Goal: Task Accomplishment & Management: Manage account settings

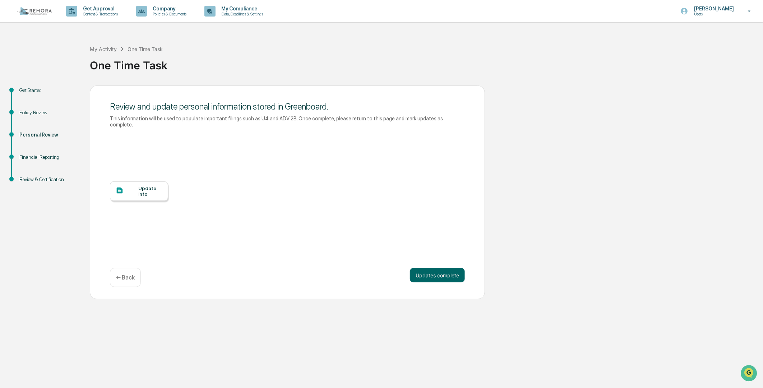
click at [137, 187] on div at bounding box center [127, 191] width 23 height 9
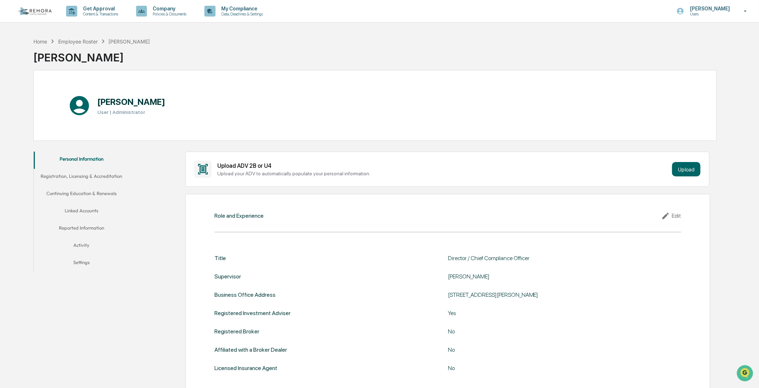
click at [71, 208] on button "Linked Accounts" at bounding box center [81, 211] width 95 height 17
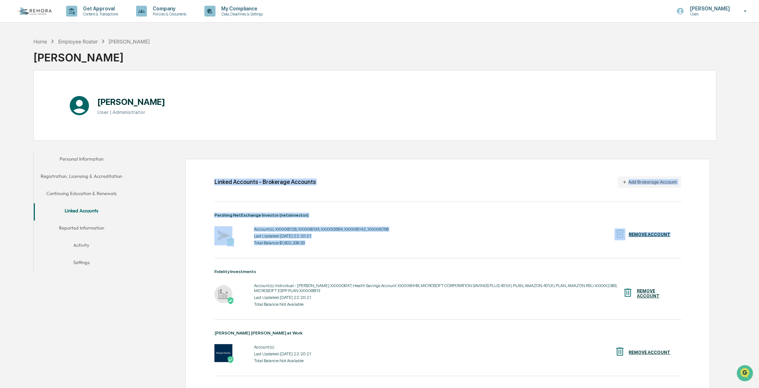
drag, startPoint x: 759, startPoint y: 116, endPoint x: 768, endPoint y: 238, distance: 122.2
click at [759, 238] on html "Get Approval Content & Transactions Company Policies & Documents My Compliance …" at bounding box center [379, 194] width 759 height 388
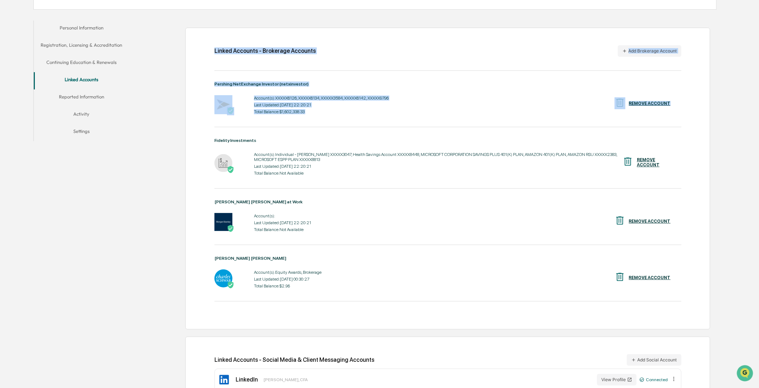
scroll to position [131, 0]
click at [227, 221] on img at bounding box center [224, 222] width 18 height 18
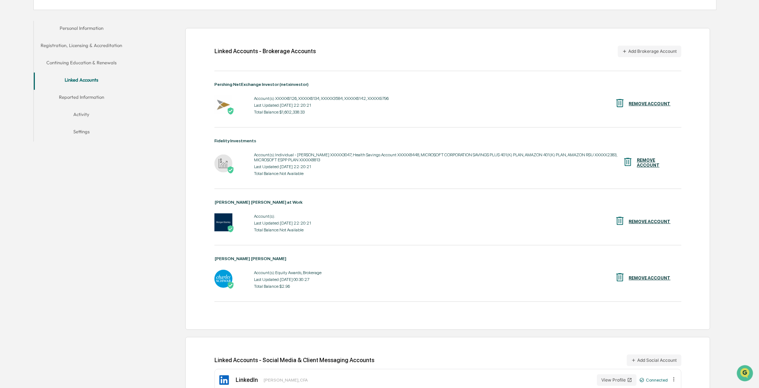
click at [231, 208] on div "Morgan Stanley at Work Account(s): Last Updated: 2025-09-24 22:20:21 Total Bala…" at bounding box center [448, 217] width 467 height 34
click at [277, 226] on div "Last Updated: 2025-09-24 22:20:21" at bounding box center [282, 223] width 57 height 5
click at [282, 229] on div "Account(s): Last Updated: 2025-09-24 22:20:21 Total Balance: Not Available" at bounding box center [282, 223] width 57 height 22
drag, startPoint x: 226, startPoint y: 205, endPoint x: 224, endPoint y: 217, distance: 12.3
click at [224, 217] on div "Morgan Stanley at Work Account(s): Last Updated: 2025-09-24 22:20:21 Total Bala…" at bounding box center [448, 217] width 467 height 34
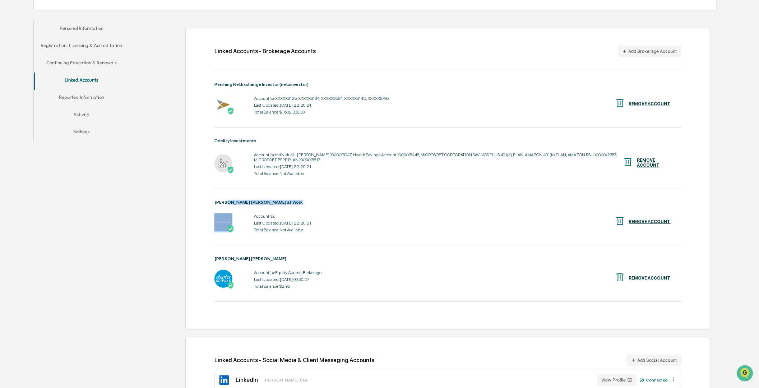
drag, startPoint x: 224, startPoint y: 217, endPoint x: 223, endPoint y: 230, distance: 12.6
click at [223, 230] on img at bounding box center [224, 222] width 18 height 18
click at [380, 224] on div "Account(s): Last Updated: 2025-09-24 22:20:21 Total Balance: Not Available REMO…" at bounding box center [448, 223] width 467 height 22
click at [633, 224] on div "REMOVE ACCOUNT" at bounding box center [650, 221] width 42 height 5
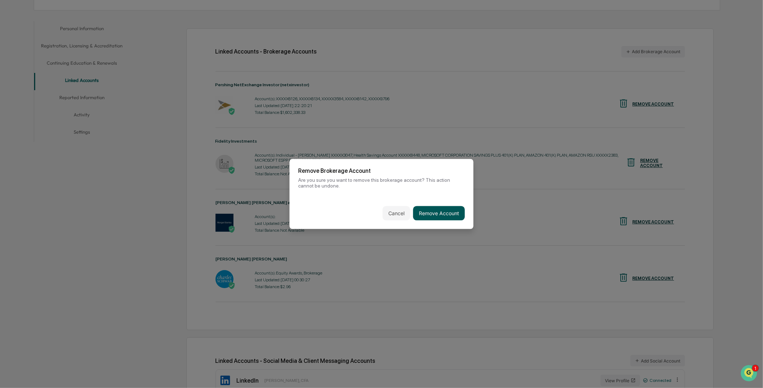
click at [427, 213] on button "Remove Account" at bounding box center [439, 213] width 52 height 14
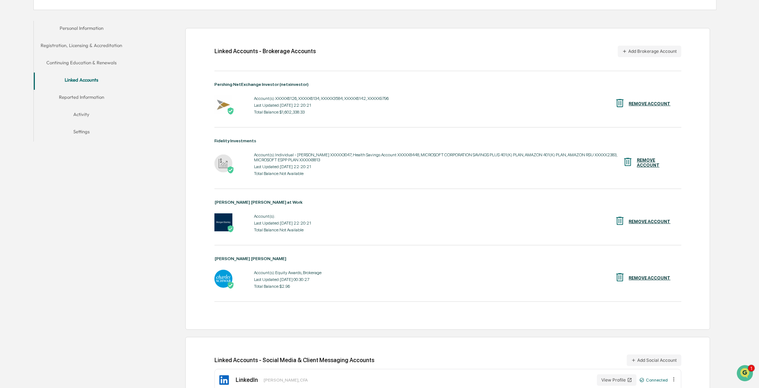
scroll to position [101, 0]
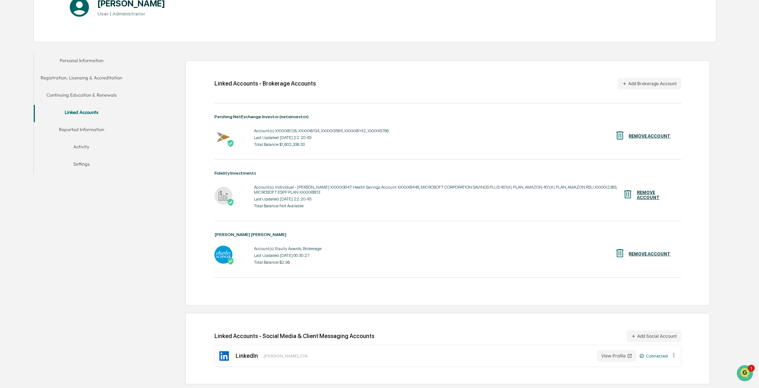
click at [72, 231] on div "Personal Information Registration, Licensing & Accreditation Continuing Educati…" at bounding box center [374, 219] width 683 height 339
click at [114, 226] on div "Personal Information Registration, Licensing & Accreditation Continuing Educati…" at bounding box center [374, 219] width 683 height 339
click at [135, 261] on div "Linked Accounts - Brokerage Accounts Add Brokerage Account Pershing NetExchange…" at bounding box center [425, 219] width 584 height 339
click at [742, 373] on icon "Open customer support" at bounding box center [745, 382] width 18 height 18
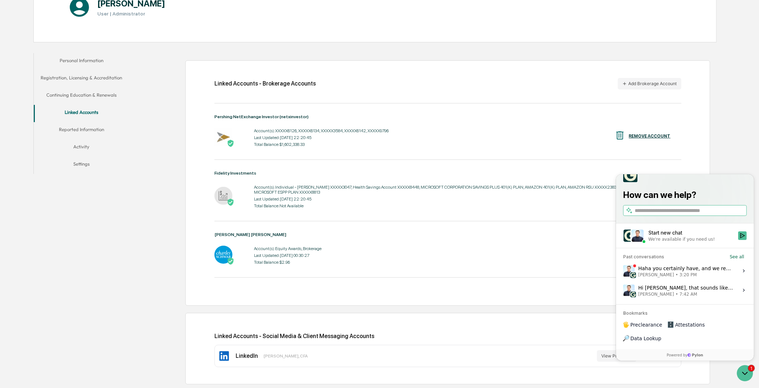
click at [699, 277] on div "Haha you certainly have, and we really appreciate your patience as we've worked…" at bounding box center [686, 271] width 96 height 14
click at [623, 271] on button "View issue" at bounding box center [623, 271] width 0 height 0
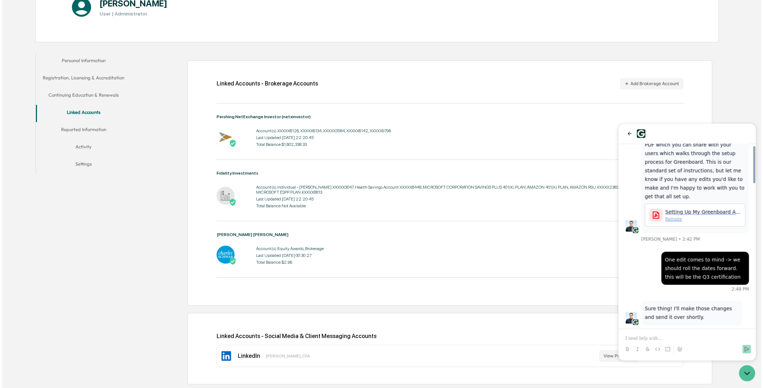
scroll to position [866, 0]
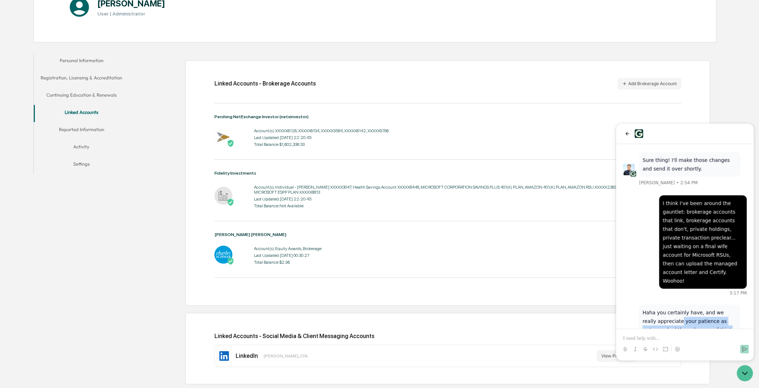
drag, startPoint x: 665, startPoint y: 242, endPoint x: 736, endPoint y: 272, distance: 77.1
click at [736, 308] on p "Haha you certainly have, and we really appreciate your patience as we've worked…" at bounding box center [690, 351] width 94 height 86
click at [167, 230] on div "Linked Accounts - Brokerage Accounts Add Brokerage Account Pershing NetExchange…" at bounding box center [425, 219] width 584 height 339
drag, startPoint x: 627, startPoint y: 135, endPoint x: 622, endPoint y: 138, distance: 6.1
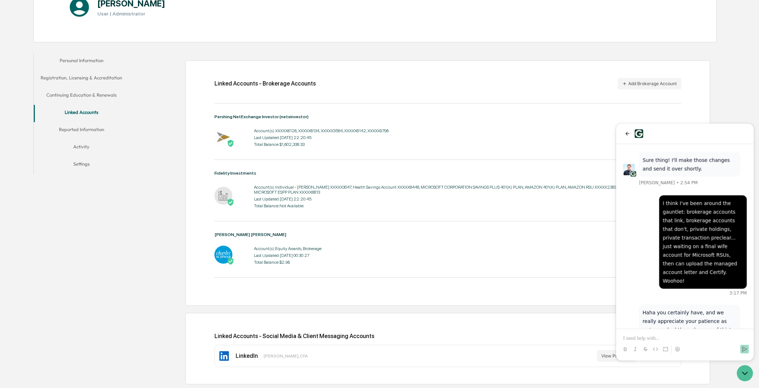
click at [627, 135] on icon "back" at bounding box center [628, 133] width 6 height 6
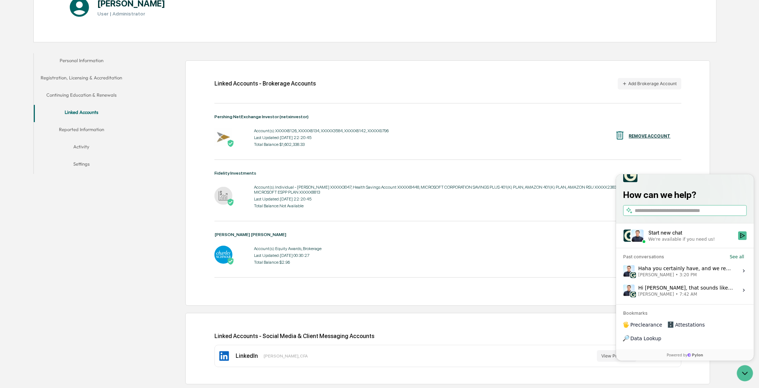
drag, startPoint x: 59, startPoint y: 245, endPoint x: 70, endPoint y: 117, distance: 128.4
click at [59, 244] on div "Personal Information Registration, Licensing & Accreditation Continuing Educati…" at bounding box center [374, 219] width 683 height 339
click at [81, 110] on button "Linked Accounts" at bounding box center [81, 113] width 95 height 17
click at [655, 83] on button "Add Brokerage Account" at bounding box center [650, 83] width 64 height 11
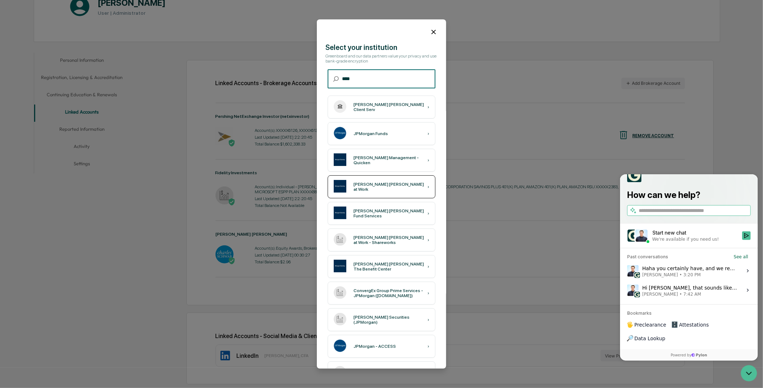
type input "****"
click at [374, 187] on div "[PERSON_NAME] [PERSON_NAME] at Work" at bounding box center [391, 187] width 74 height 10
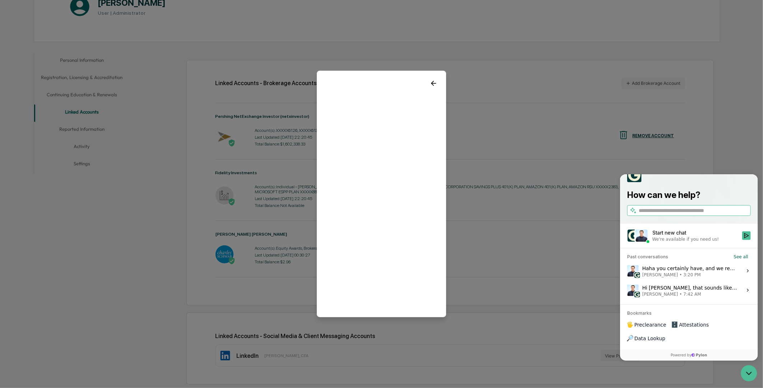
click at [430, 83] on icon at bounding box center [434, 83] width 8 height 8
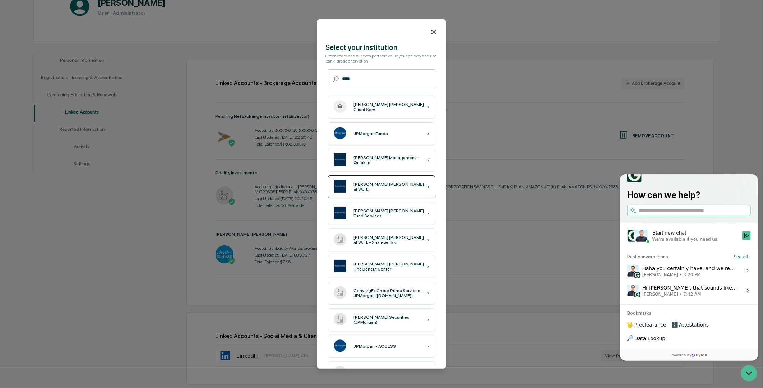
click at [369, 185] on div "[PERSON_NAME] [PERSON_NAME] at Work" at bounding box center [391, 187] width 74 height 10
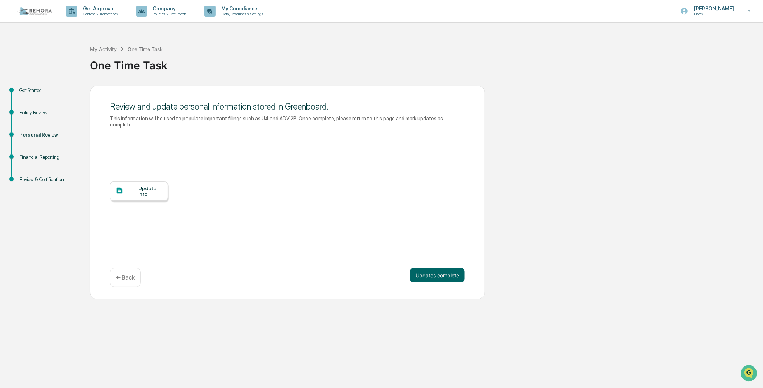
click at [149, 185] on div "Update Info" at bounding box center [150, 190] width 24 height 11
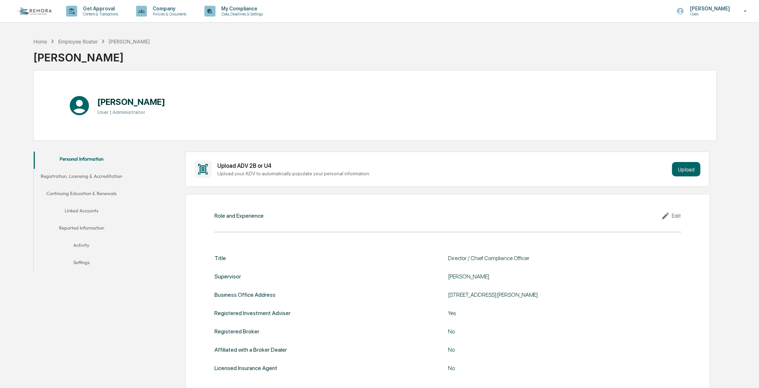
click at [74, 204] on button "Linked Accounts" at bounding box center [81, 211] width 95 height 17
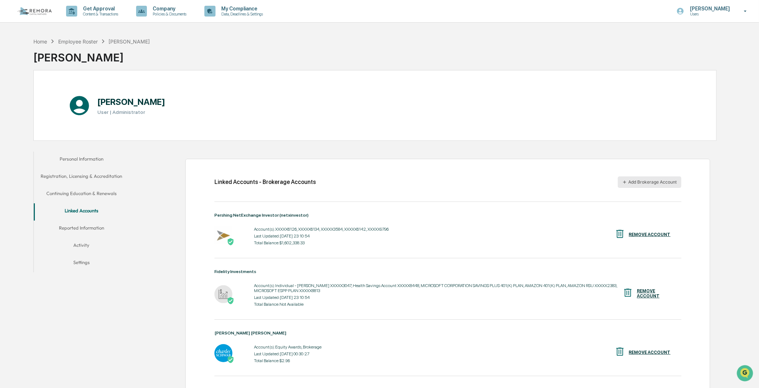
click at [647, 181] on button "Add Brokerage Account" at bounding box center [650, 181] width 64 height 11
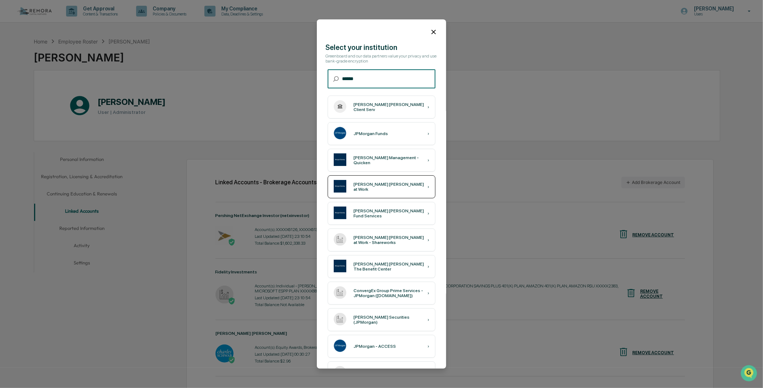
type input "******"
click at [379, 190] on div "Morgan Stanley at Work ›" at bounding box center [382, 186] width 108 height 23
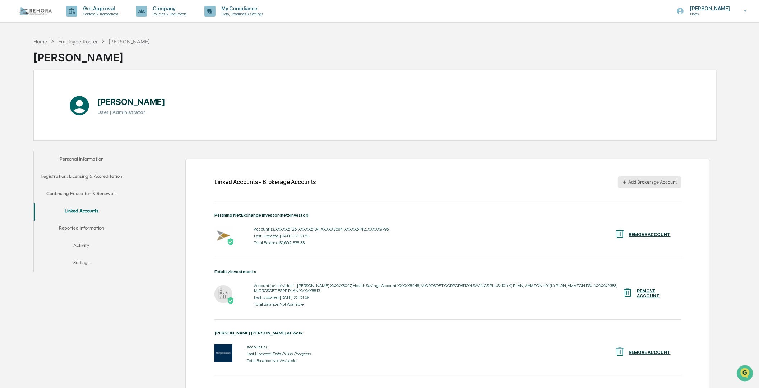
click at [641, 180] on button "Add Brokerage Account" at bounding box center [650, 181] width 64 height 11
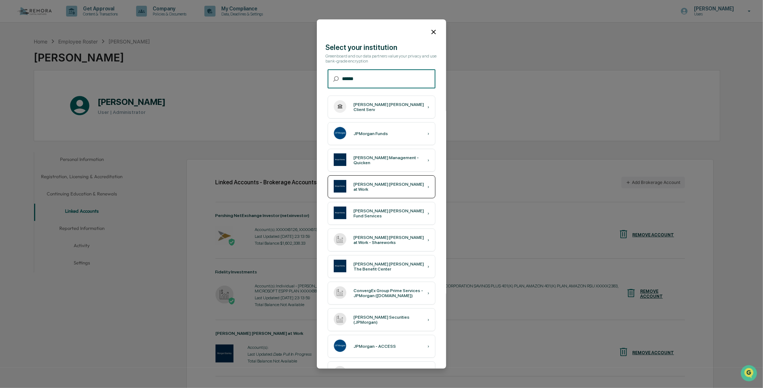
type input "******"
click at [369, 179] on div "[PERSON_NAME] [PERSON_NAME] at Work ›" at bounding box center [382, 186] width 108 height 23
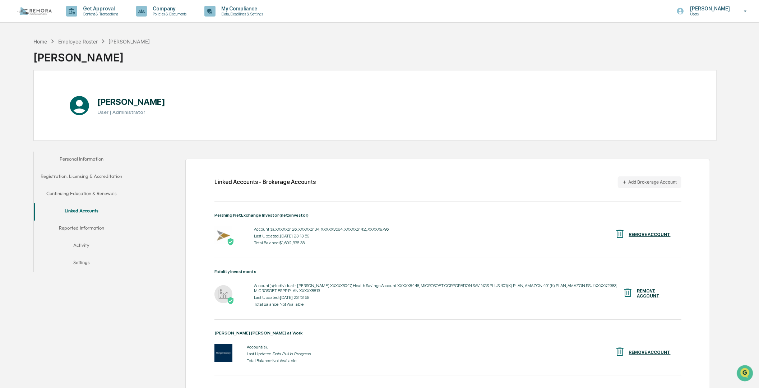
click at [141, 337] on div "Linked Accounts - Brokerage Accounts Add Brokerage Account Pershing NetExchange…" at bounding box center [425, 345] width 584 height 395
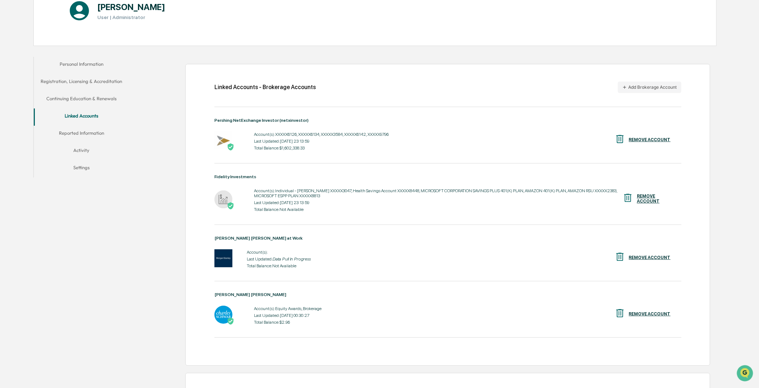
scroll to position [128, 0]
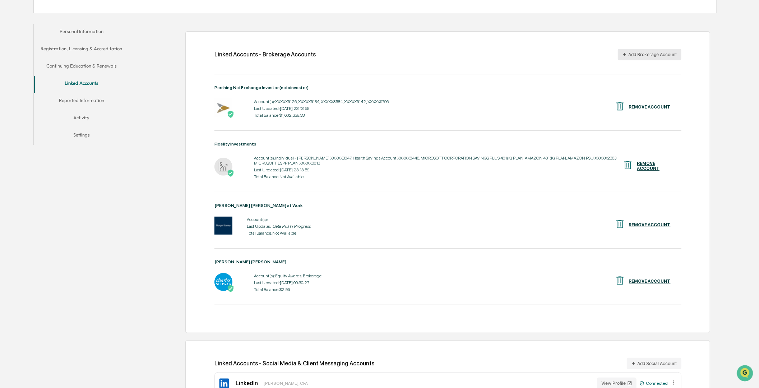
click at [627, 53] on button "Add Brokerage Account" at bounding box center [650, 54] width 64 height 11
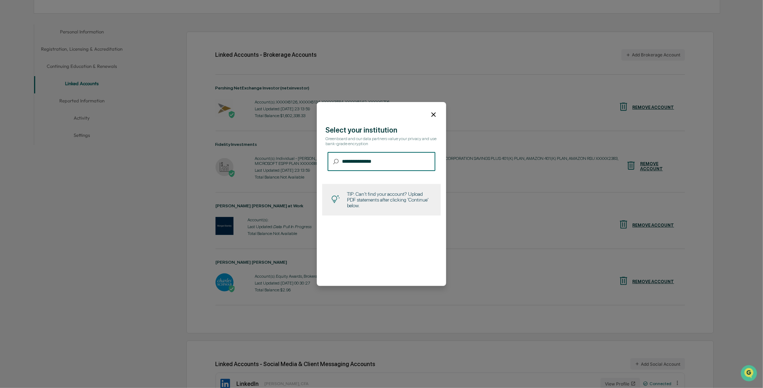
type input "**********"
click at [433, 113] on icon at bounding box center [434, 115] width 8 height 8
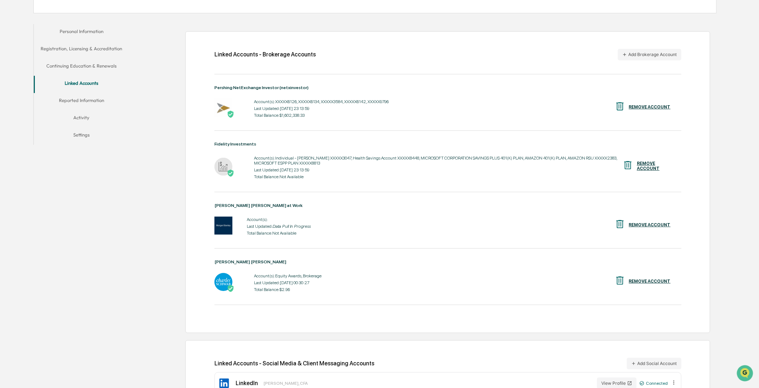
drag, startPoint x: 62, startPoint y: 245, endPoint x: 61, endPoint y: 231, distance: 14.0
click at [61, 231] on div "Personal Information Registration, Licensing & Accreditation Continuing Educati…" at bounding box center [374, 217] width 683 height 395
click at [76, 224] on div "Personal Information Registration, Licensing & Accreditation Continuing Educati…" at bounding box center [374, 217] width 683 height 395
click at [630, 57] on button "Add Brokerage Account" at bounding box center [650, 54] width 64 height 11
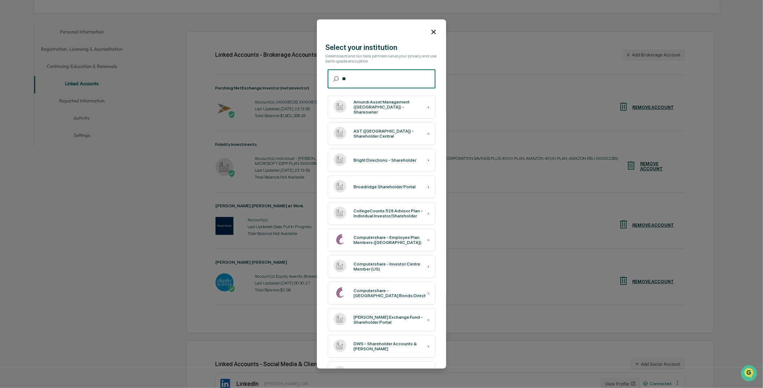
type input "*"
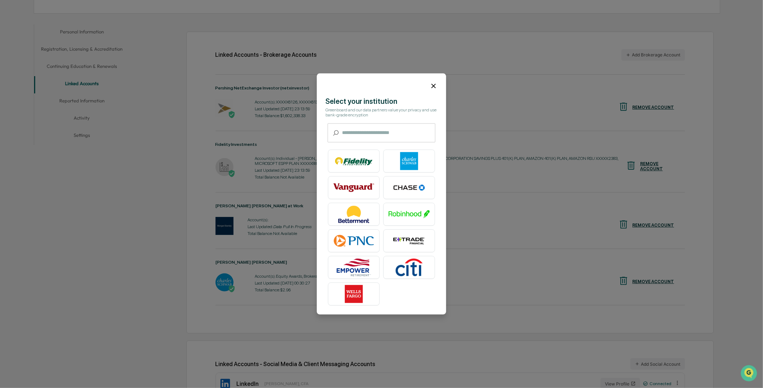
click at [432, 85] on icon at bounding box center [434, 86] width 4 height 4
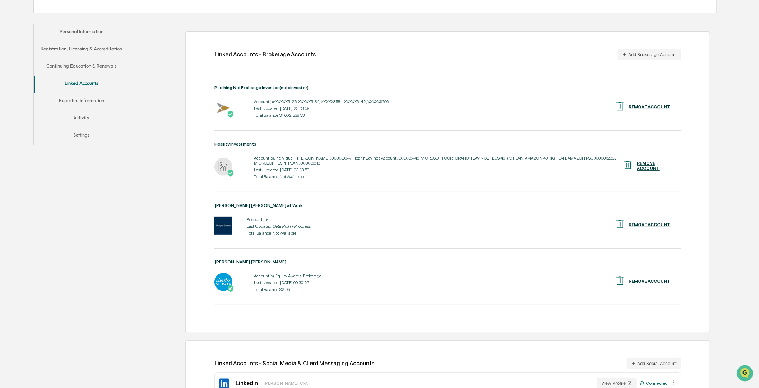
click at [119, 299] on div "Personal Information Registration, Licensing & Accreditation Continuing Educati…" at bounding box center [374, 217] width 683 height 395
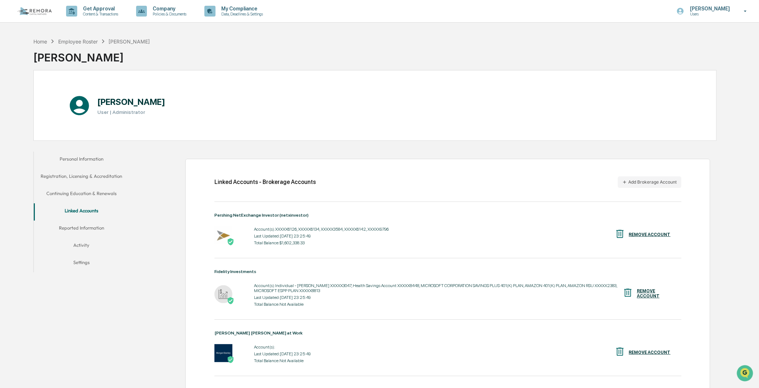
click at [137, 293] on div "Linked Accounts - Brokerage Accounts Add Brokerage Account Pershing NetExchange…" at bounding box center [425, 373] width 584 height 451
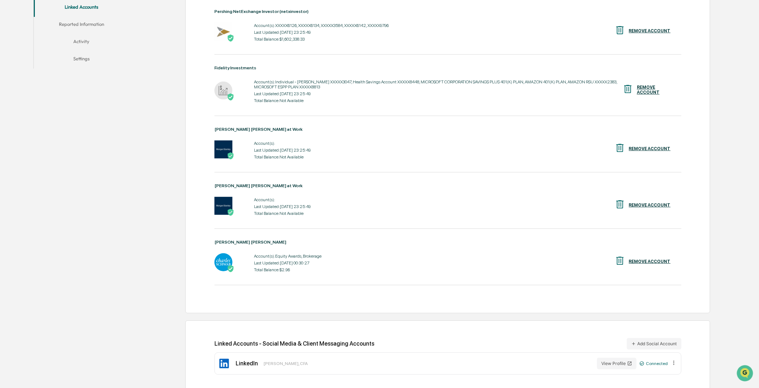
scroll to position [215, 0]
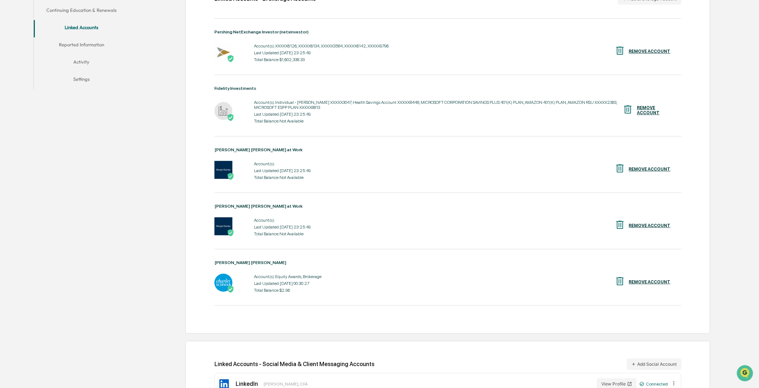
click at [77, 46] on button "Reported Information" at bounding box center [81, 45] width 95 height 17
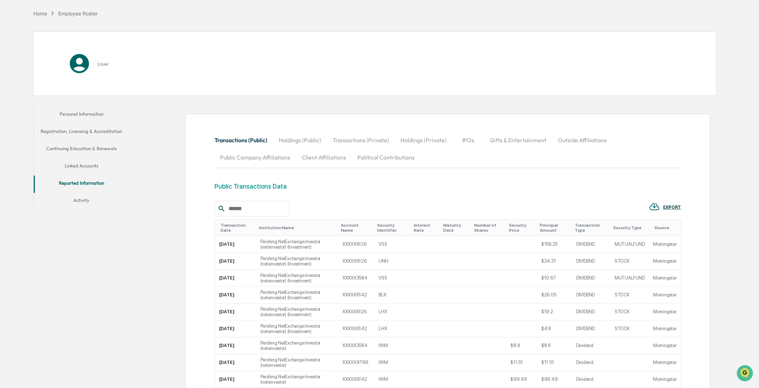
scroll to position [159, 0]
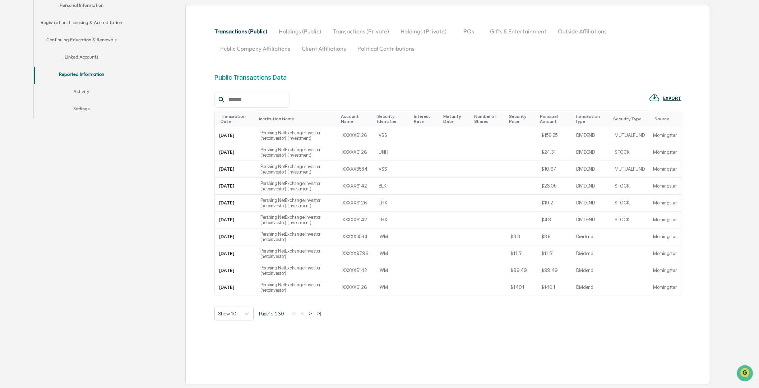
click at [583, 74] on div "Public Transactions Data" at bounding box center [448, 83] width 467 height 18
click at [84, 87] on button "Activity" at bounding box center [81, 92] width 95 height 17
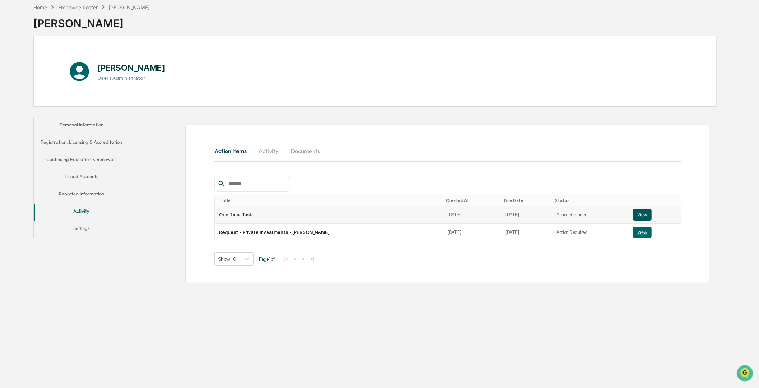
click at [636, 218] on button "View" at bounding box center [642, 214] width 19 height 11
